Goal: Task Accomplishment & Management: Use online tool/utility

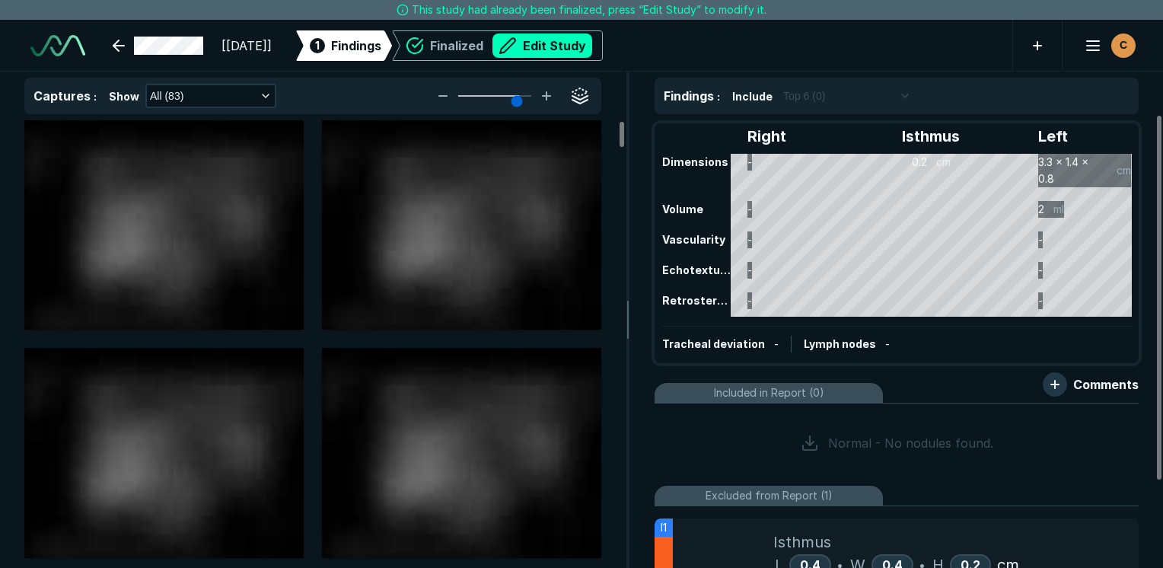
scroll to position [4157, 7187]
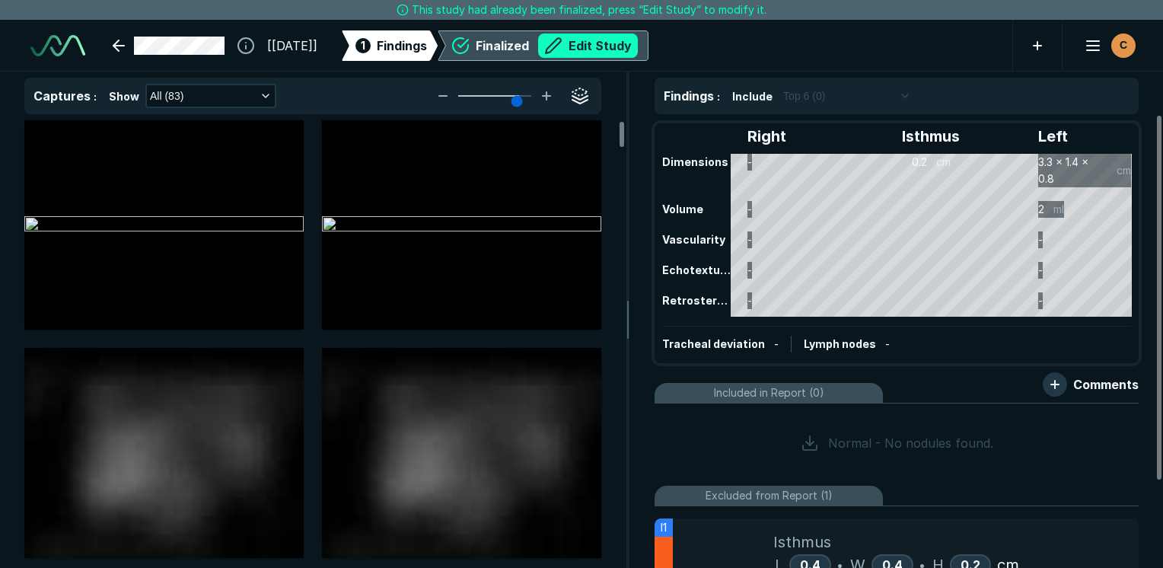
click at [585, 46] on button "Edit Study" at bounding box center [588, 45] width 100 height 24
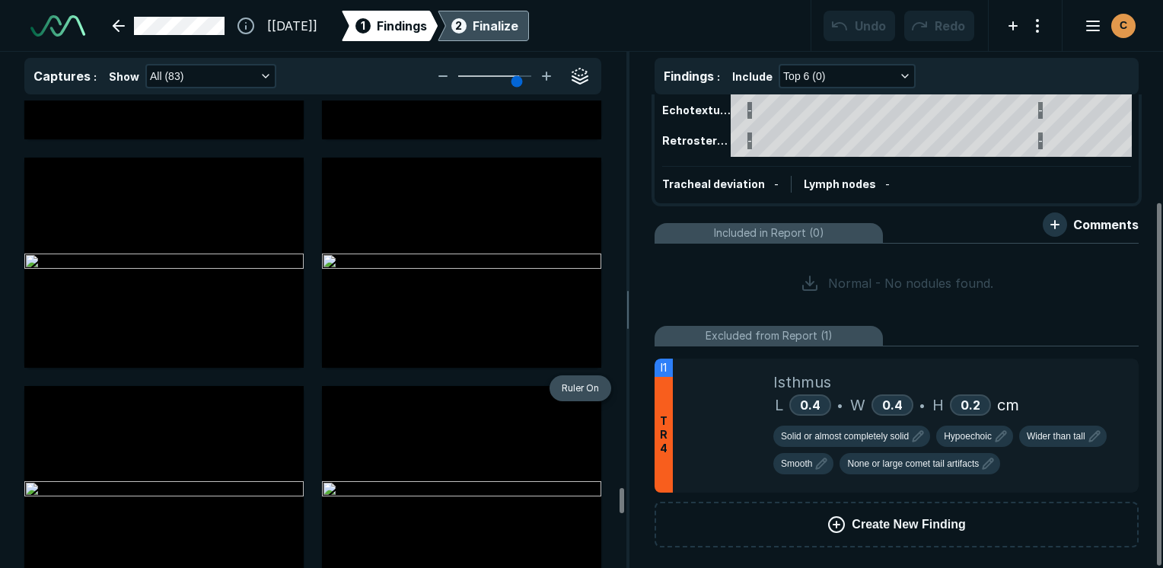
scroll to position [8142, 0]
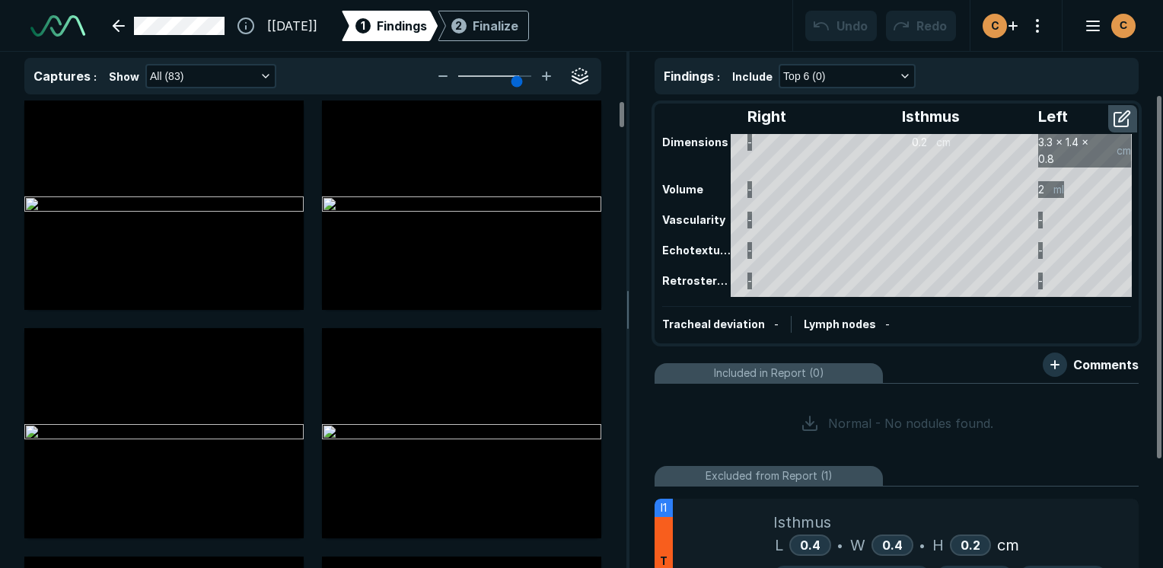
scroll to position [140, 0]
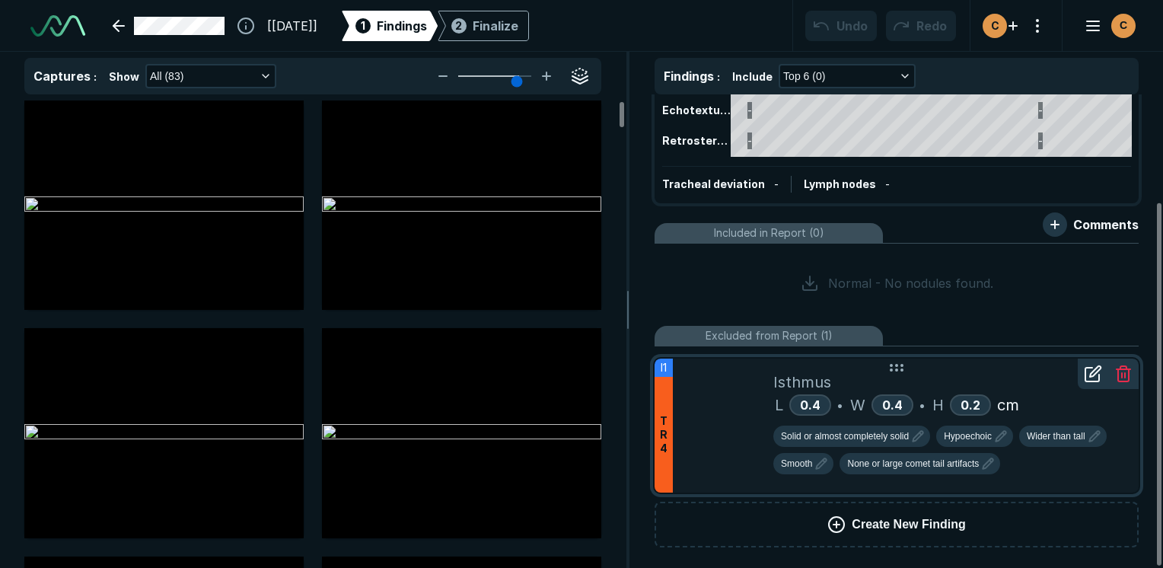
click at [962, 372] on div "Isthmus" at bounding box center [949, 382] width 353 height 23
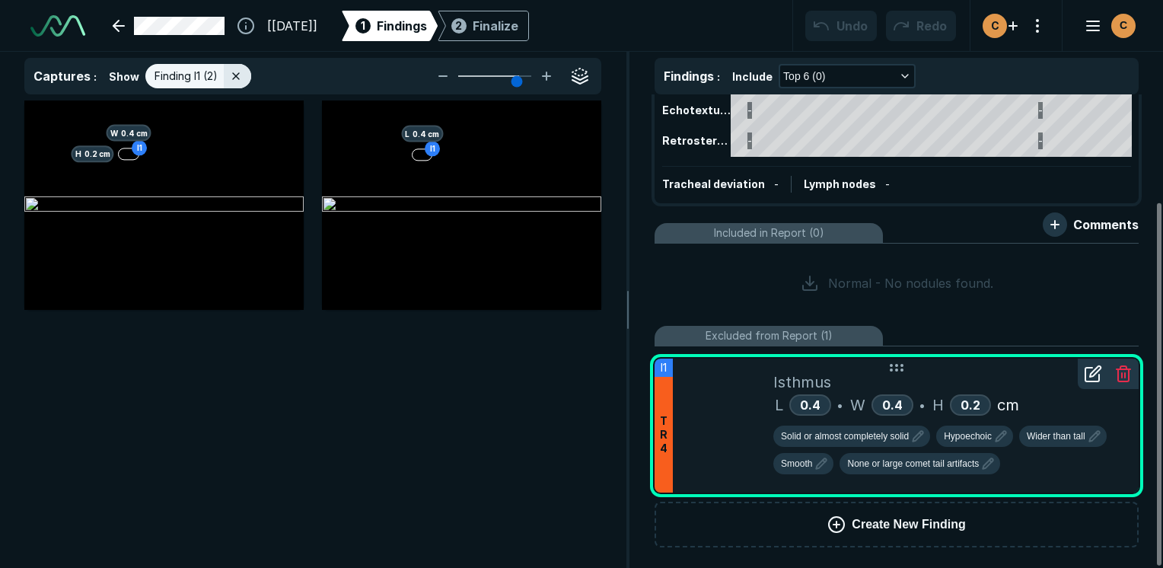
scroll to position [3892, 4527]
click at [518, 18] on div "Finalize" at bounding box center [496, 26] width 46 height 18
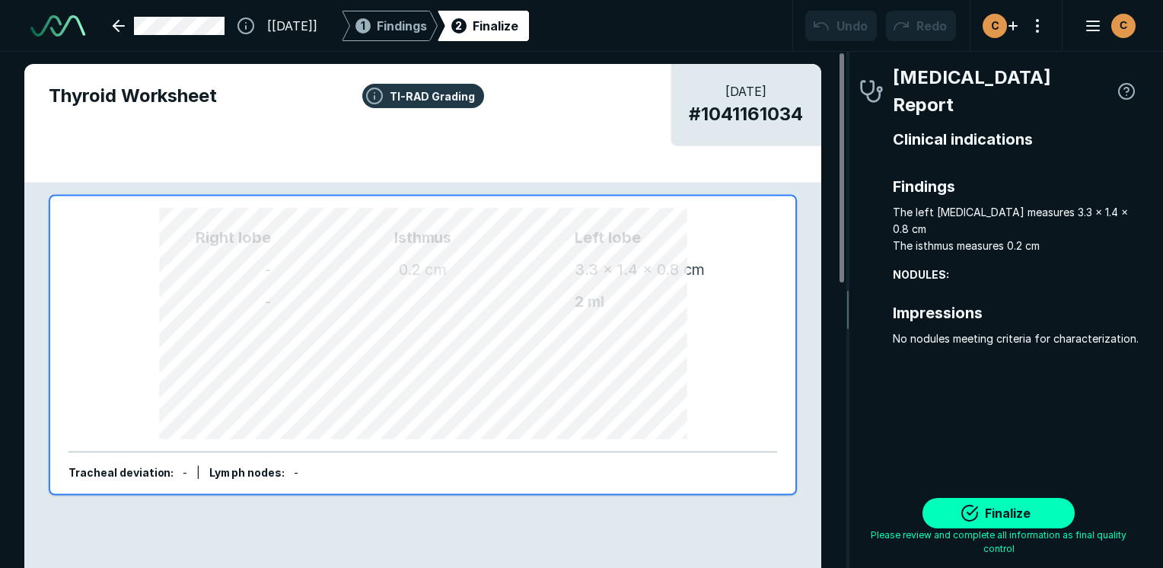
scroll to position [4190, 3188]
click at [980, 505] on button "Finalize" at bounding box center [998, 513] width 152 height 30
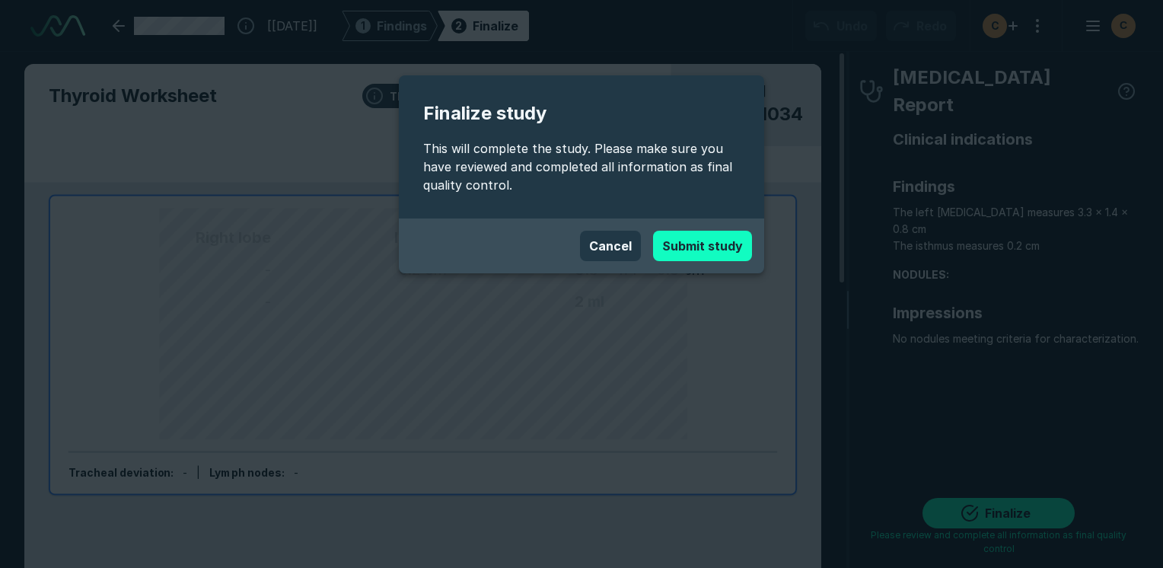
click at [685, 253] on button "Submit study" at bounding box center [702, 246] width 99 height 30
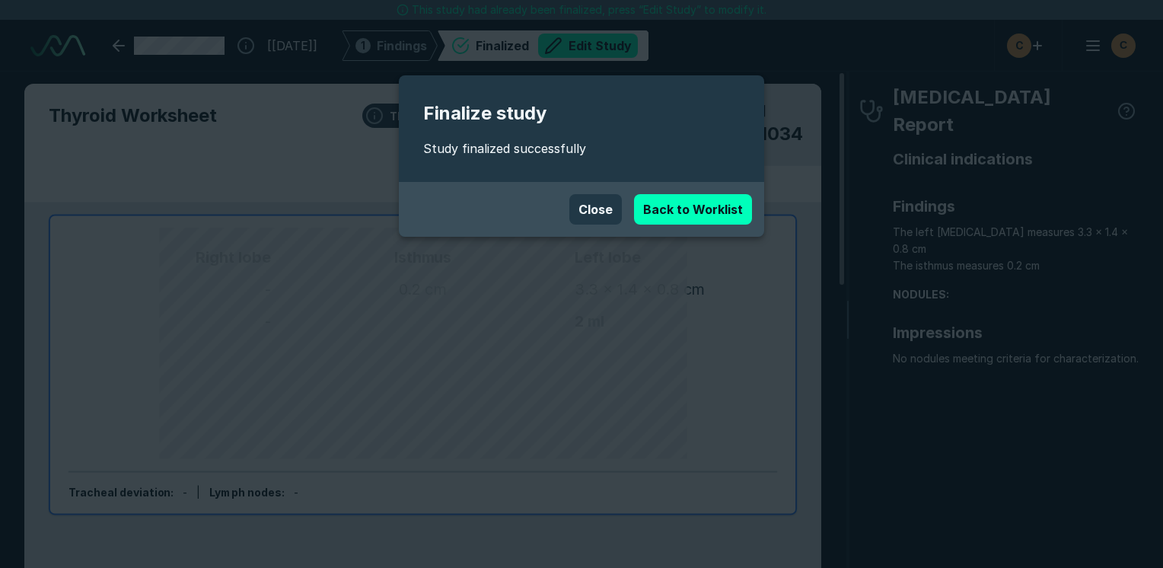
scroll to position [4157, 7187]
click at [605, 205] on button "Close" at bounding box center [595, 209] width 53 height 30
